Goal: Information Seeking & Learning: Learn about a topic

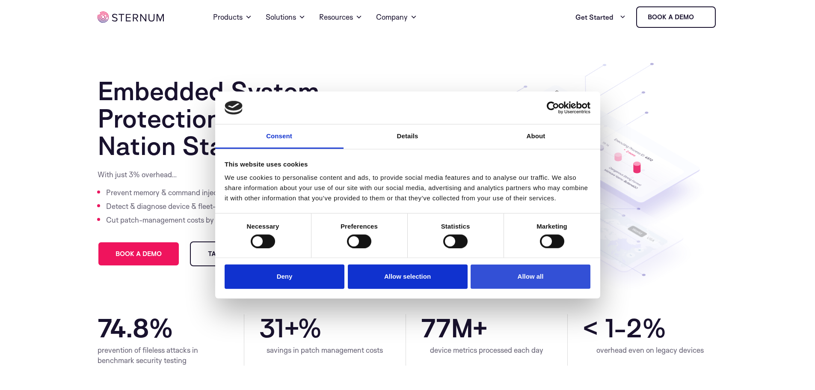
click at [554, 274] on button "Allow all" at bounding box center [531, 276] width 120 height 24
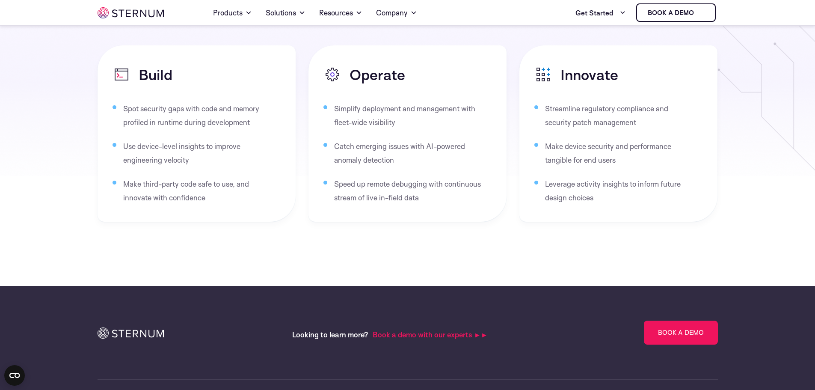
scroll to position [1578, 0]
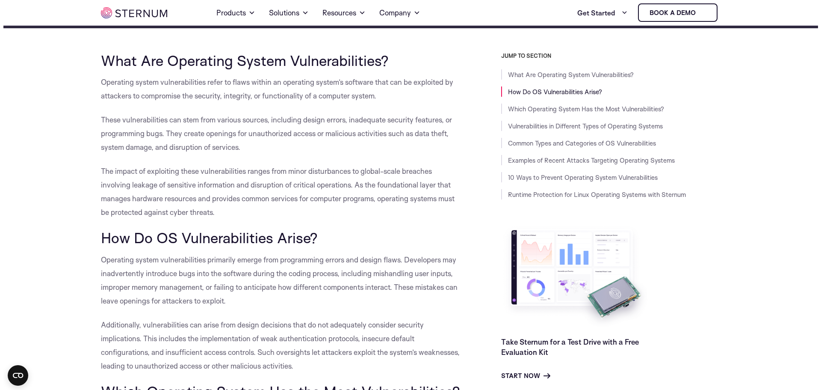
scroll to position [208, 0]
